Goal: Check status: Check status

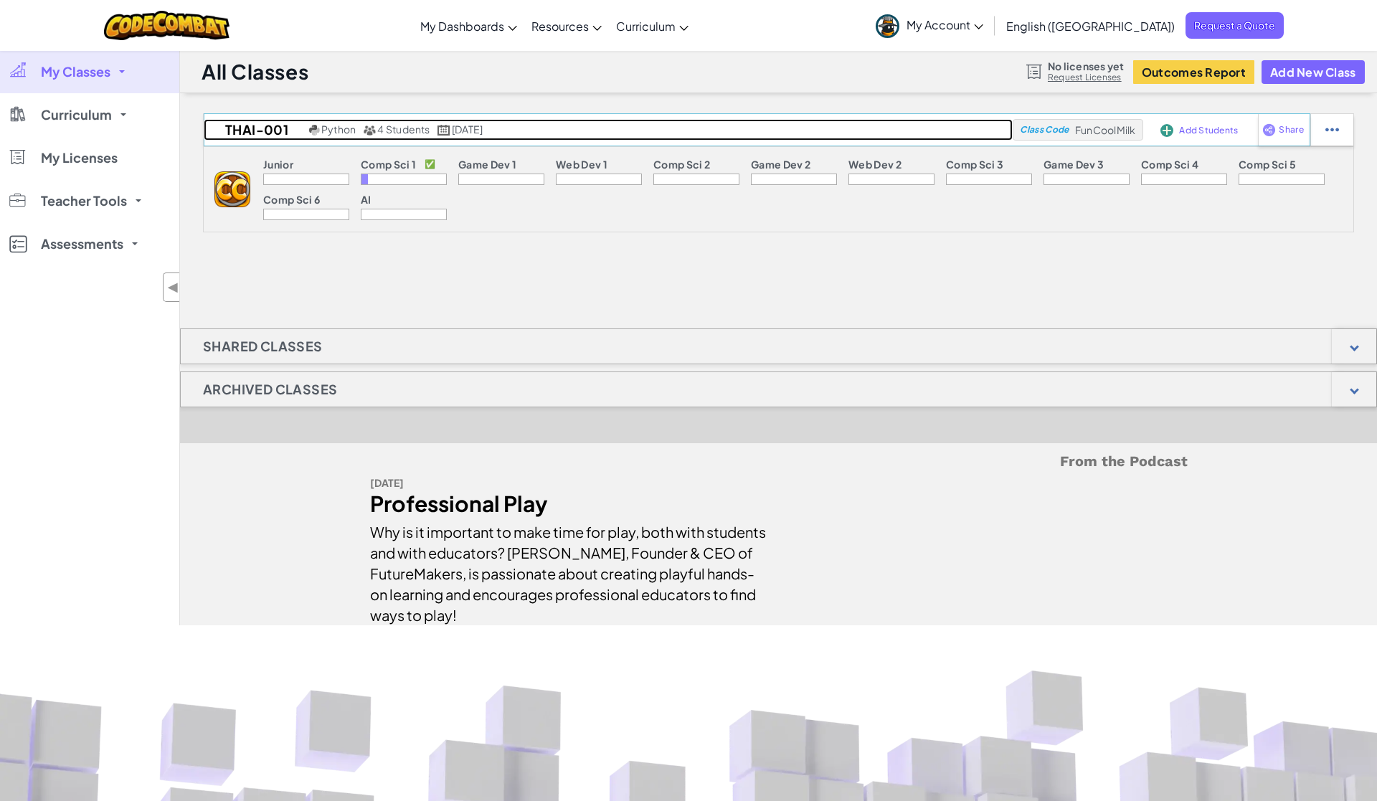
click at [357, 127] on div "Python 4 Students September 17th, 2025" at bounding box center [396, 129] width 181 height 13
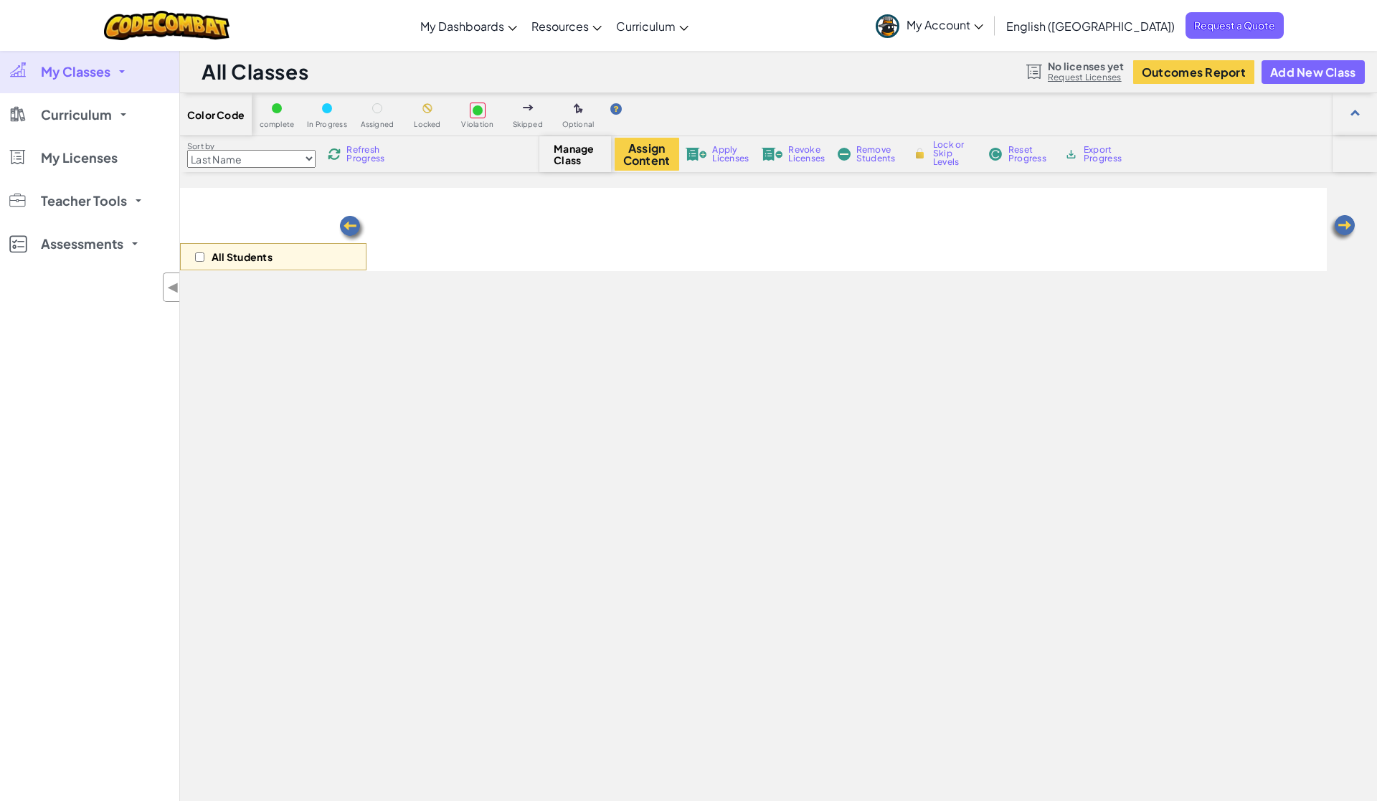
select select "560f1a9f22961295f9427742"
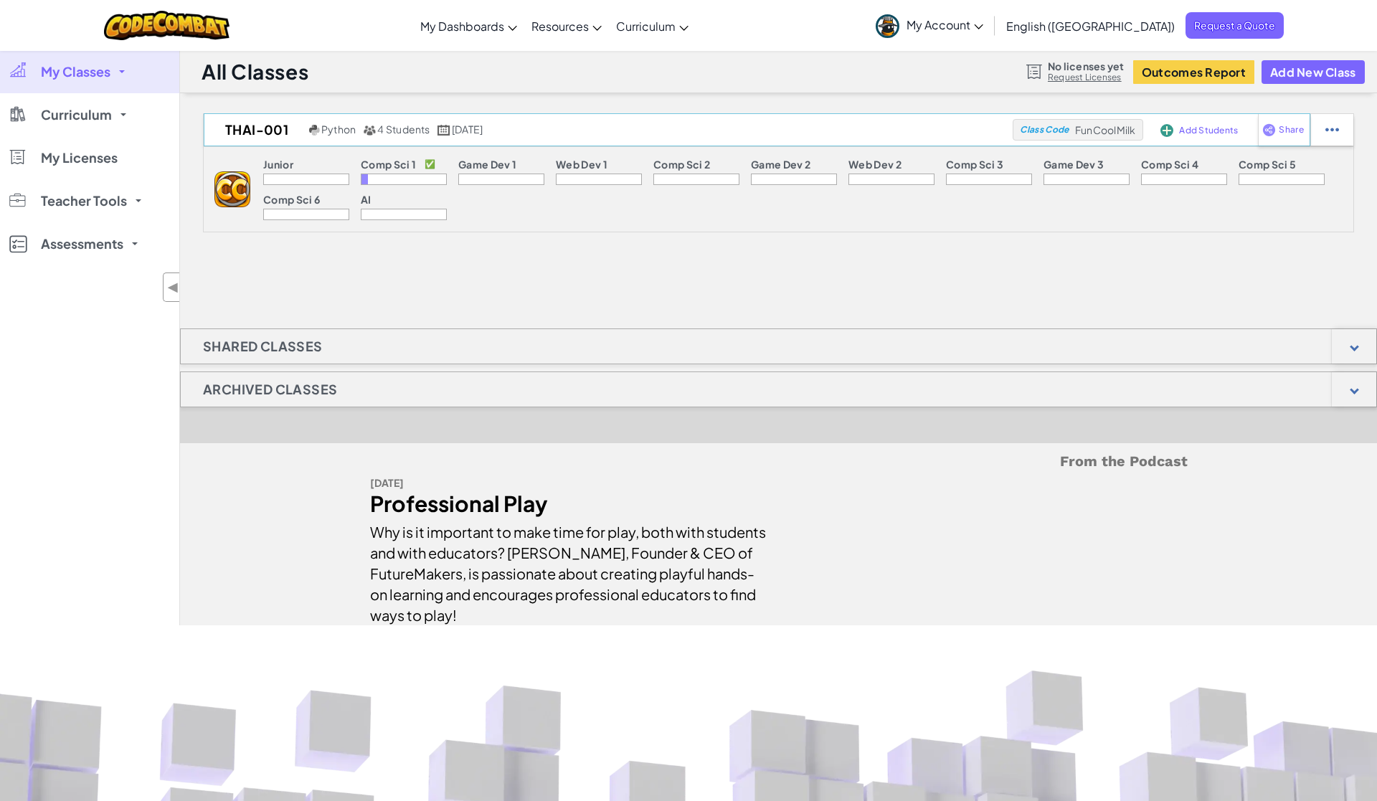
click at [1124, 132] on span "FunCoolMilk" at bounding box center [1105, 129] width 61 height 13
copy span "FunCoolMilk"
click at [857, 308] on div "thai-001 Python 4 Students September 17th, 2025 Class Code FunCoolMilk Add Stud…" at bounding box center [778, 369] width 1197 height 512
